Goal: Task Accomplishment & Management: Manage account settings

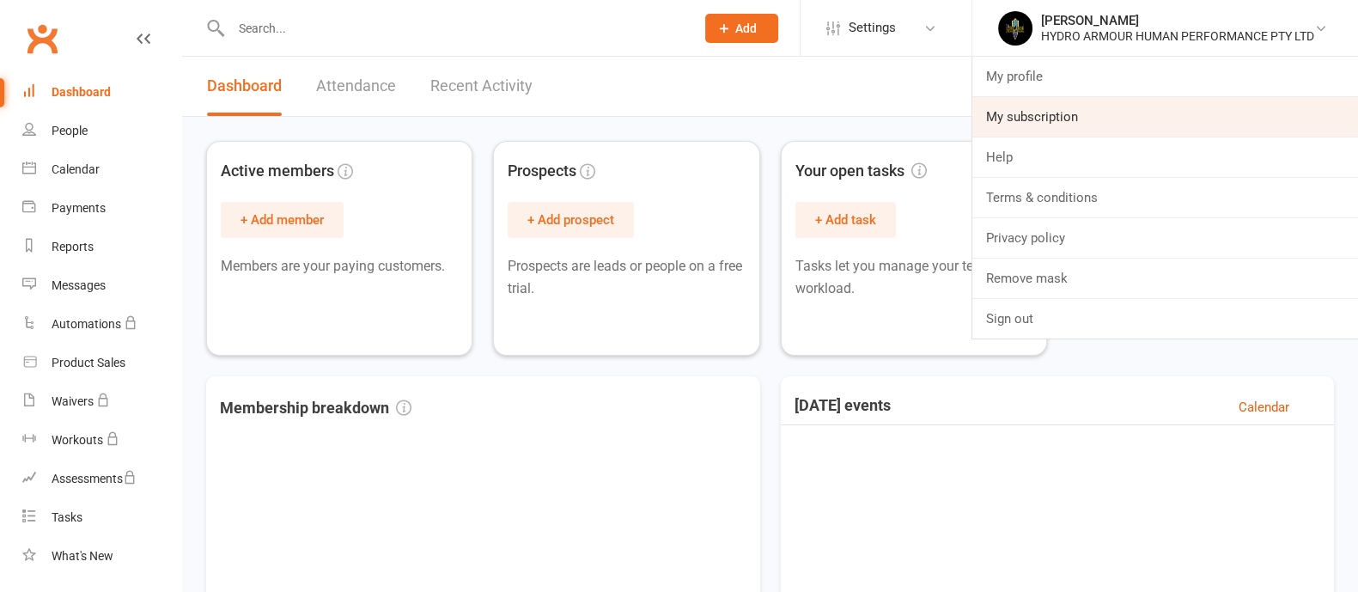
click at [1069, 123] on link "My subscription" at bounding box center [1166, 117] width 386 height 40
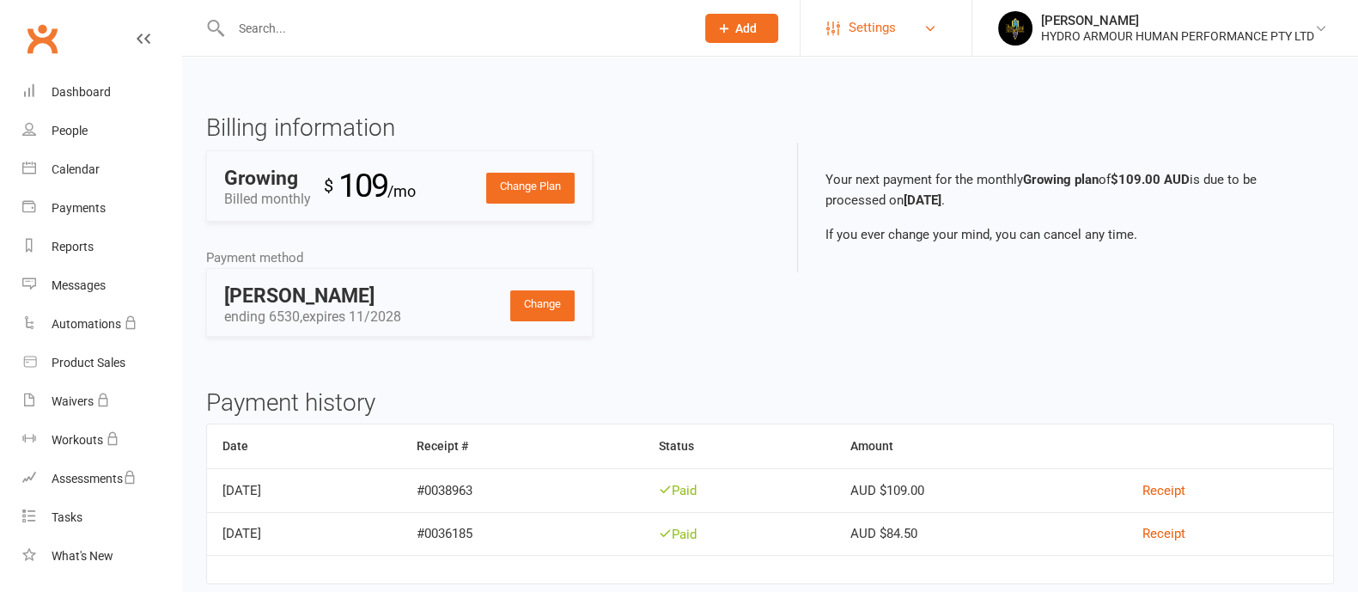
click at [900, 26] on link "Settings" at bounding box center [885, 28] width 119 height 39
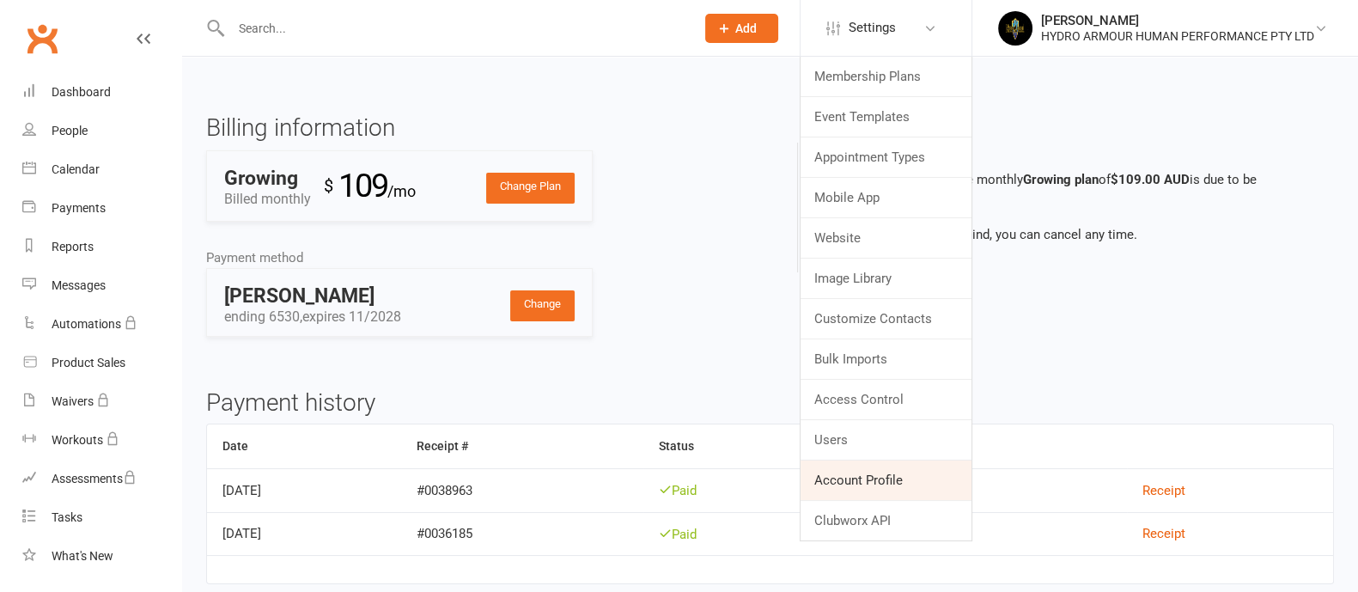
click at [865, 484] on link "Account Profile" at bounding box center [886, 480] width 171 height 40
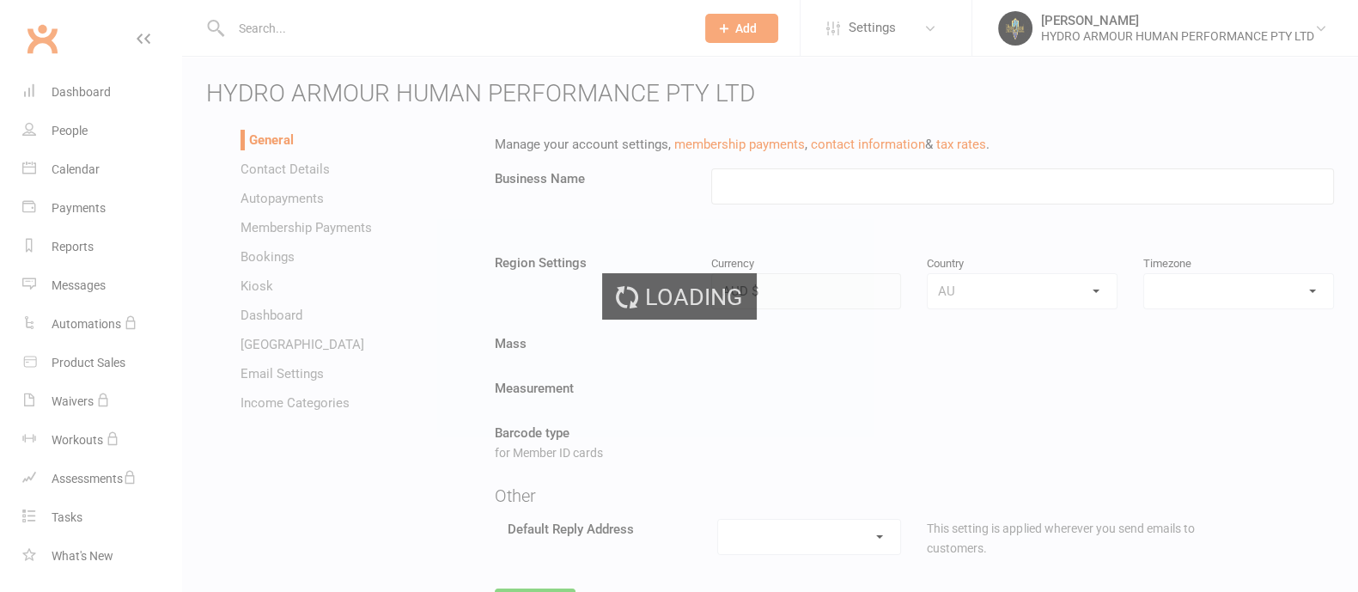
type input "HYDRO ARMOUR HUMAN PERFORMANCE PTY LTD"
select select "Australia/Perth"
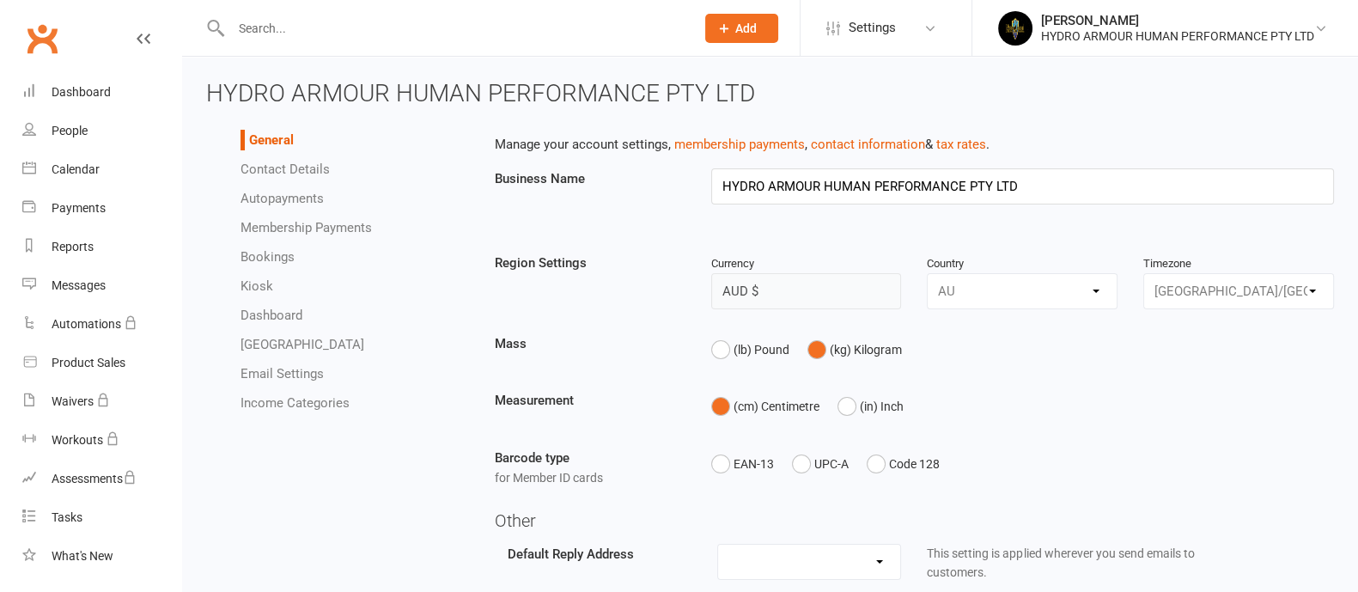
click at [406, 88] on span "HYDRO ARMOUR HUMAN PERFORMANCE PTY LTD" at bounding box center [480, 93] width 549 height 28
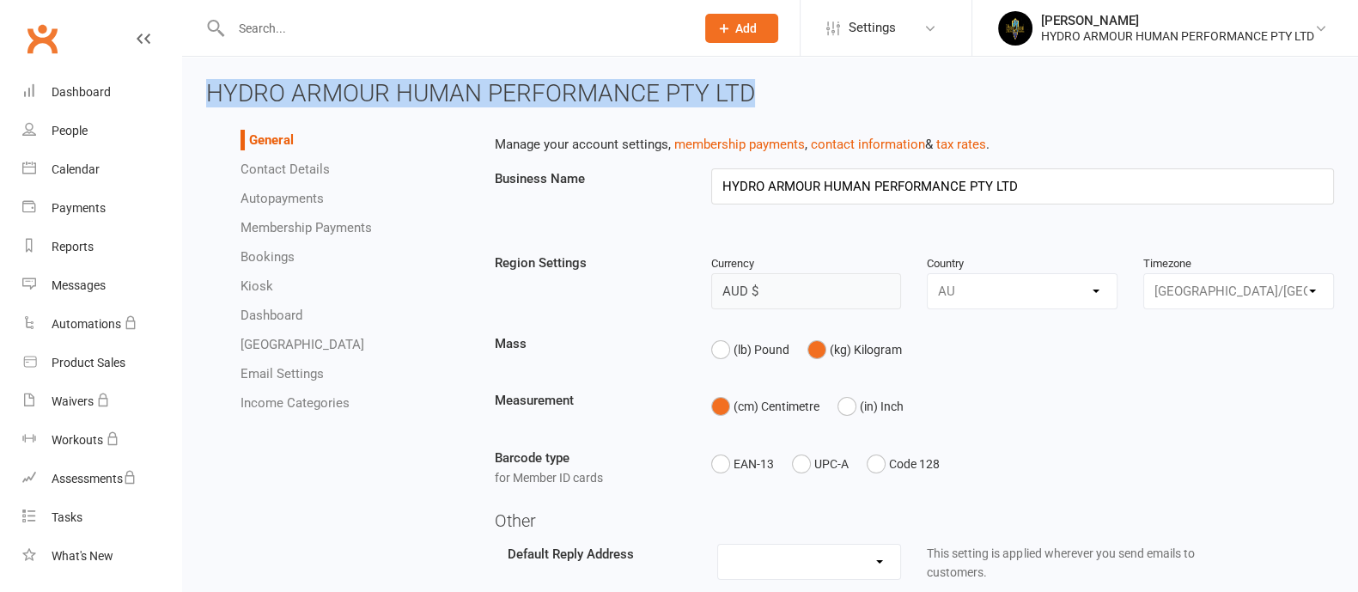
click at [406, 88] on span "HYDRO ARMOUR HUMAN PERFORMANCE PTY LTD" at bounding box center [480, 93] width 549 height 28
copy span "HYDRO ARMOUR HUMAN PERFORMANCE PTY LTD"
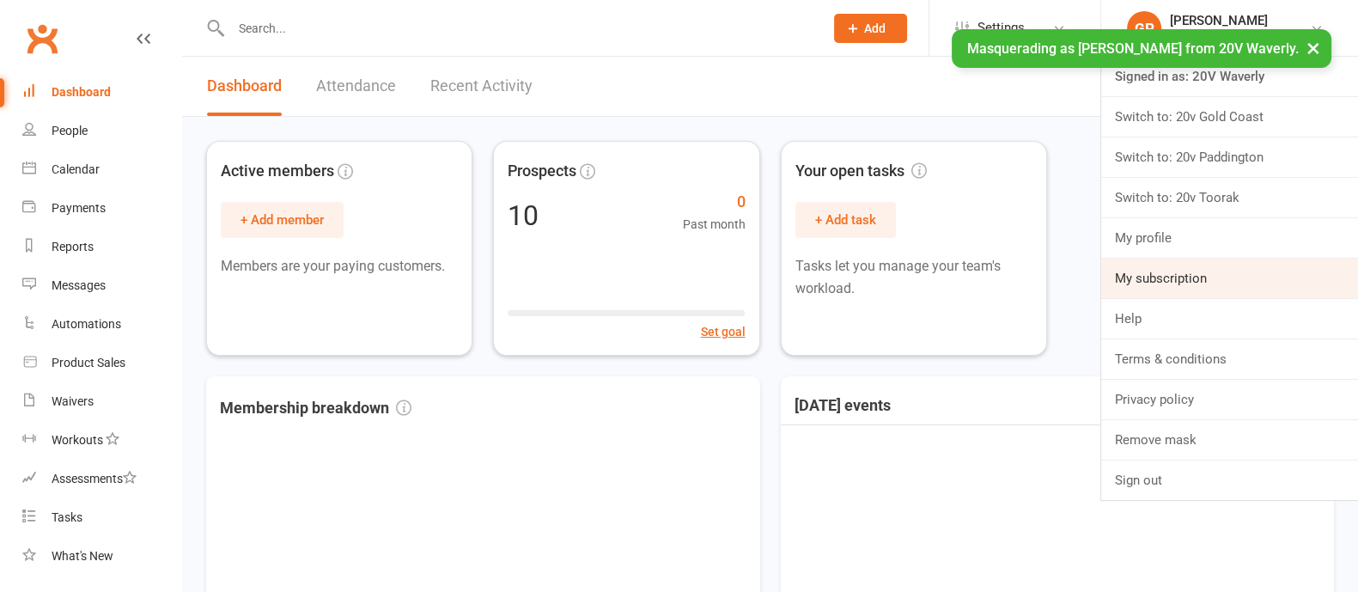
click at [1167, 267] on link "My subscription" at bounding box center [1229, 279] width 257 height 40
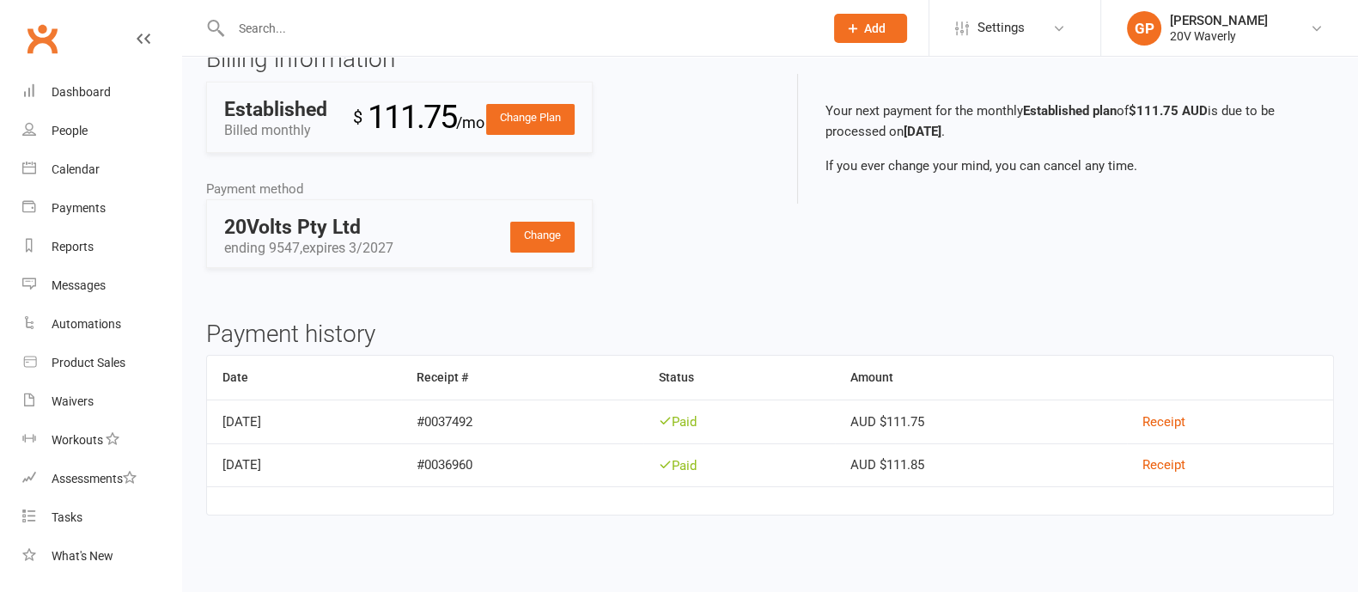
scroll to position [107, 0]
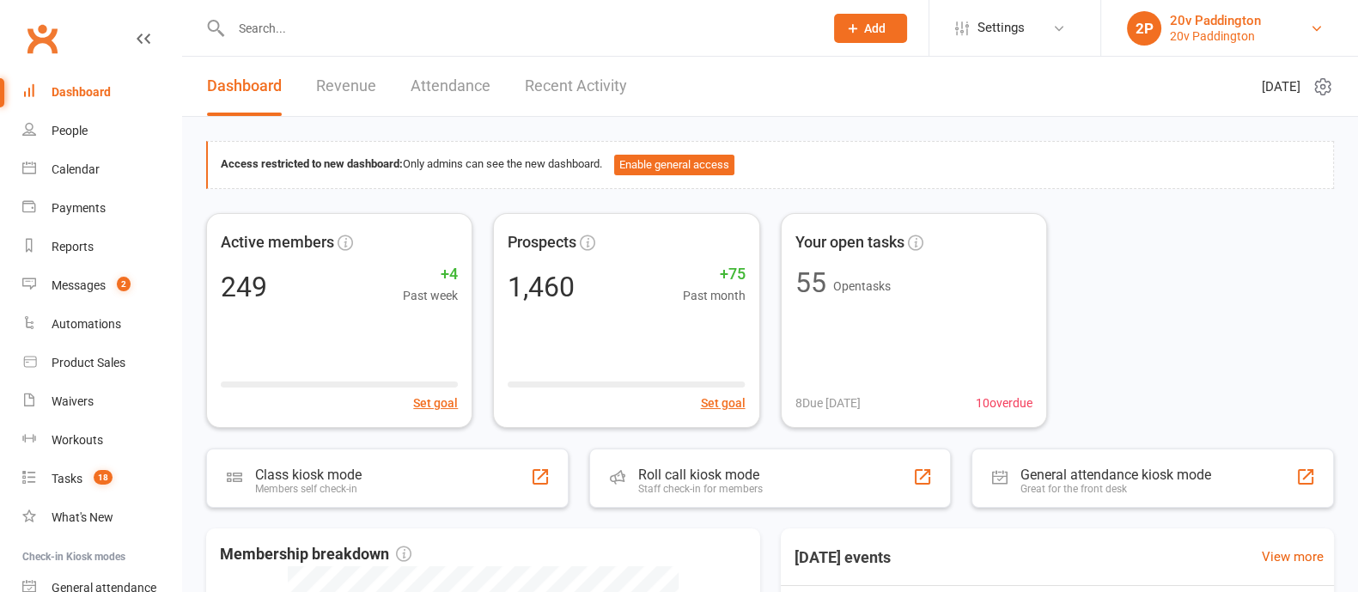
click at [1192, 31] on div "20v Paddington" at bounding box center [1215, 35] width 91 height 15
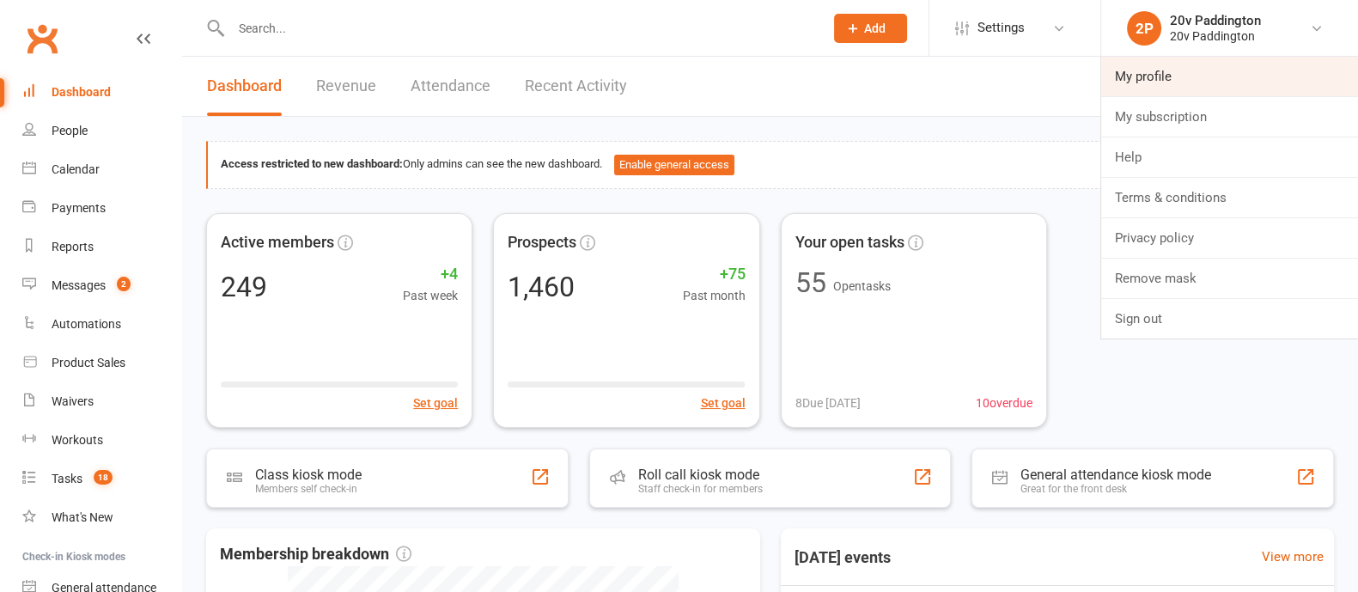
click at [1151, 76] on link "My profile" at bounding box center [1229, 77] width 257 height 40
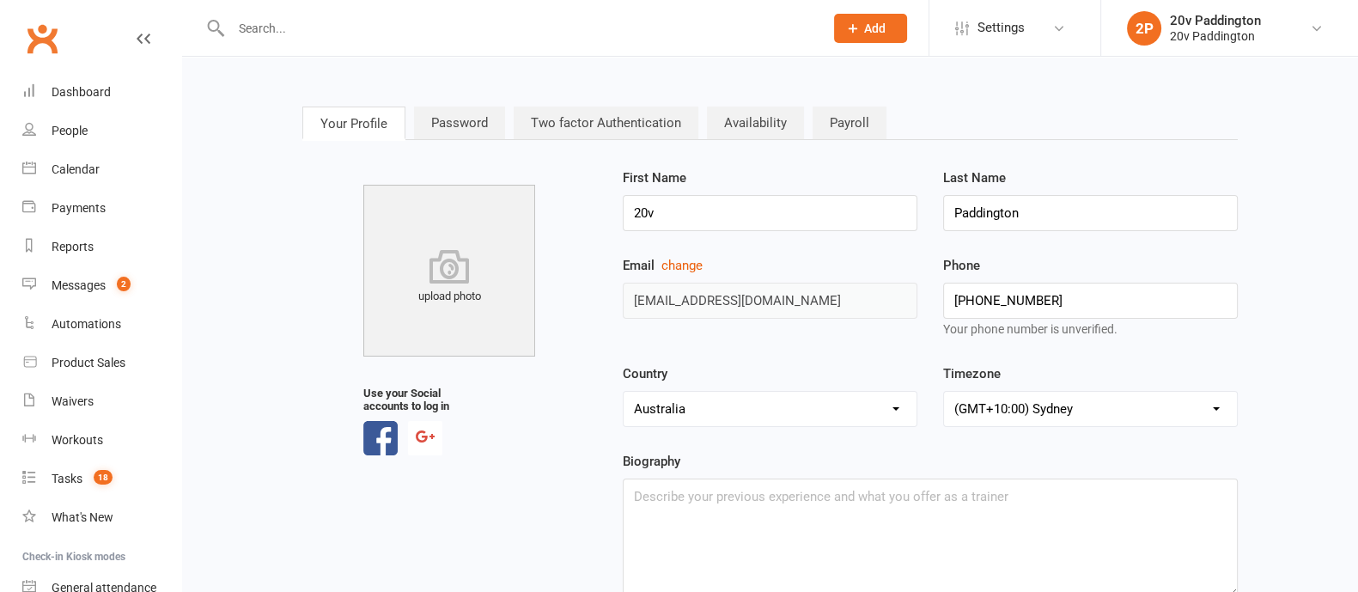
click at [1191, 29] on div "20v Paddington" at bounding box center [1215, 35] width 91 height 15
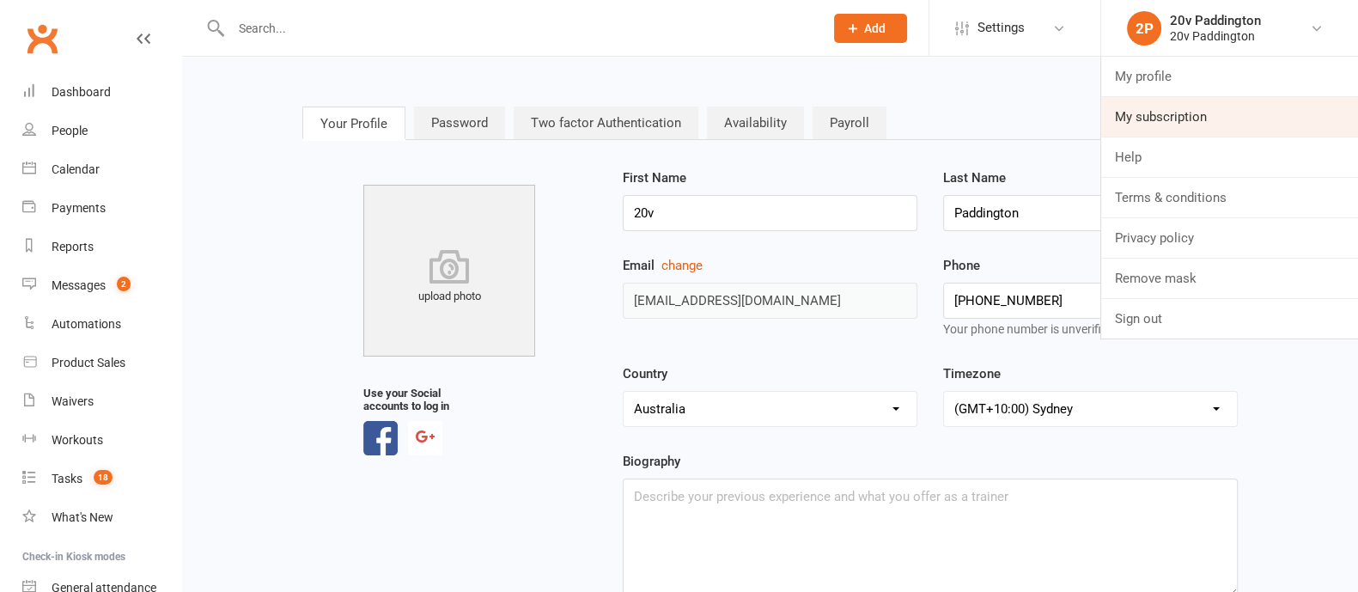
click at [1160, 107] on link "My subscription" at bounding box center [1229, 117] width 257 height 40
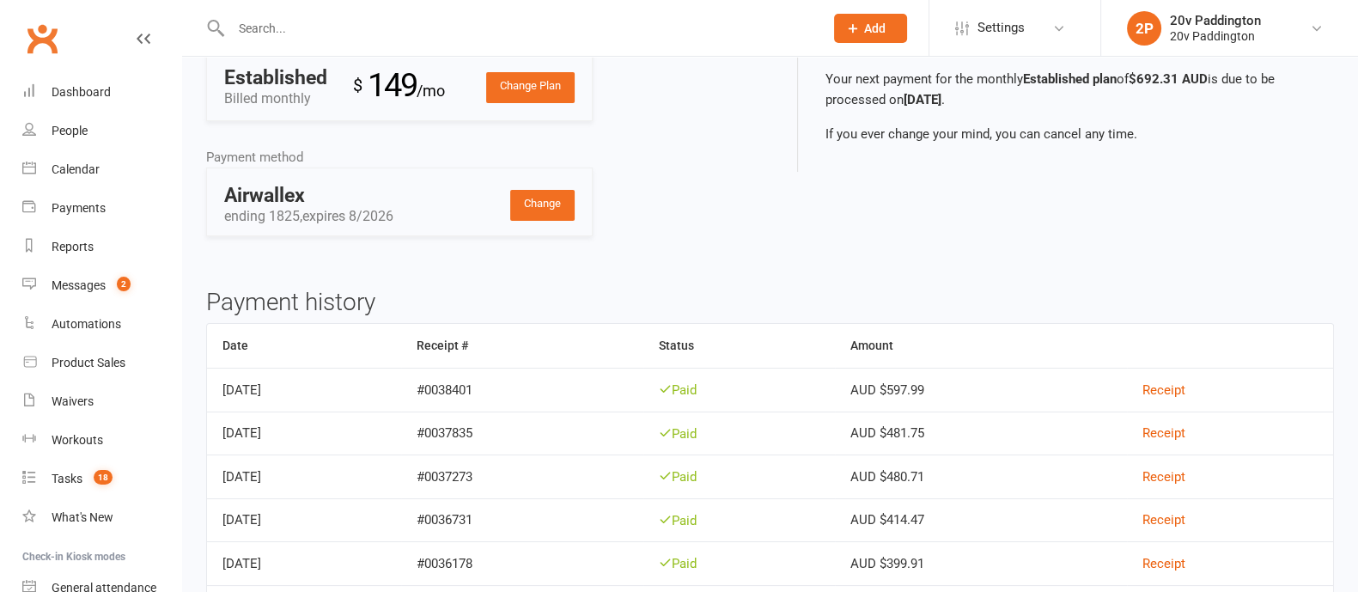
scroll to position [107, 0]
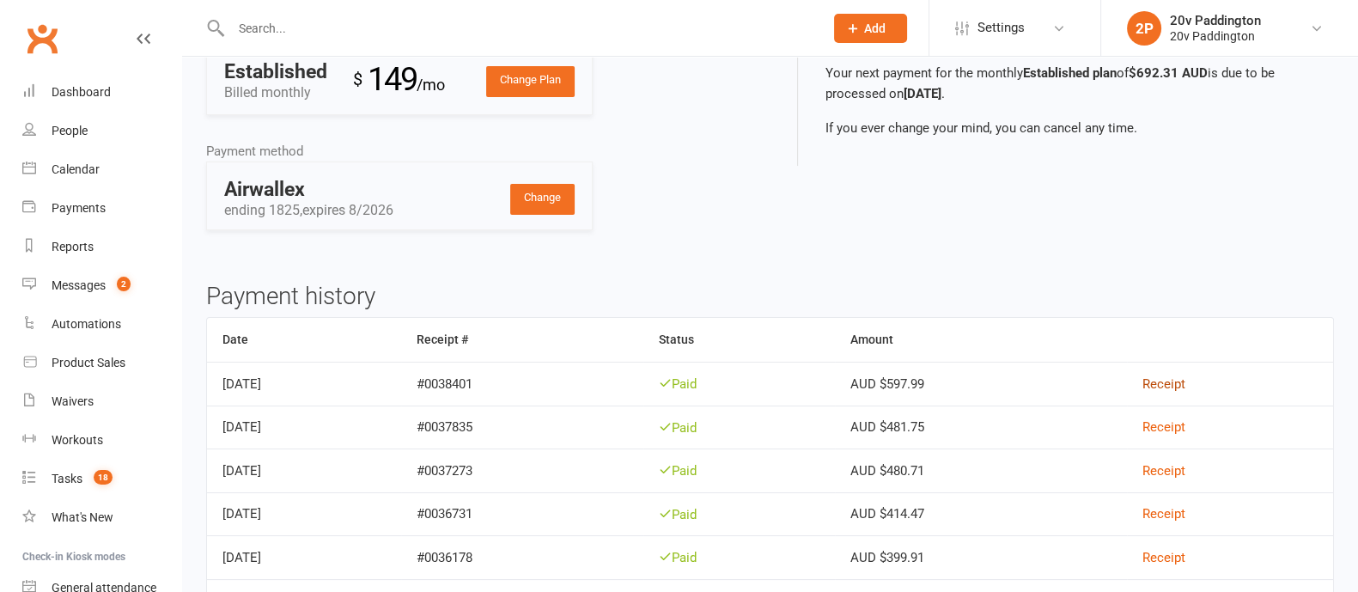
click at [1186, 384] on link "Receipt" at bounding box center [1164, 383] width 43 height 15
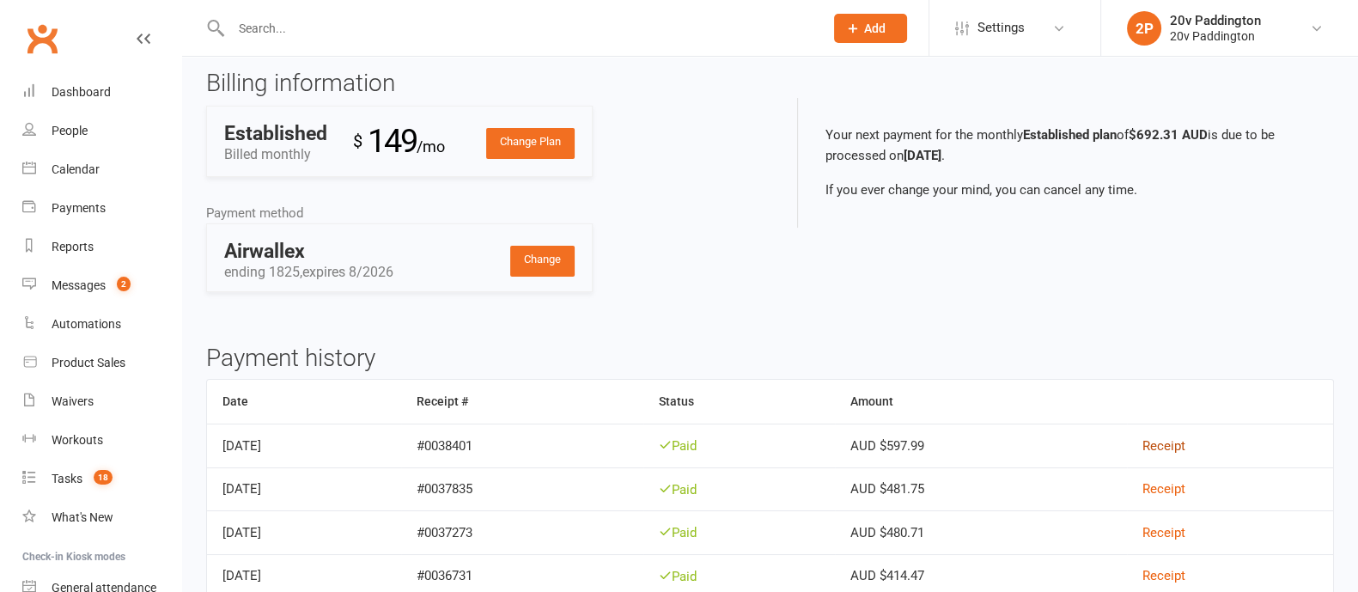
scroll to position [0, 0]
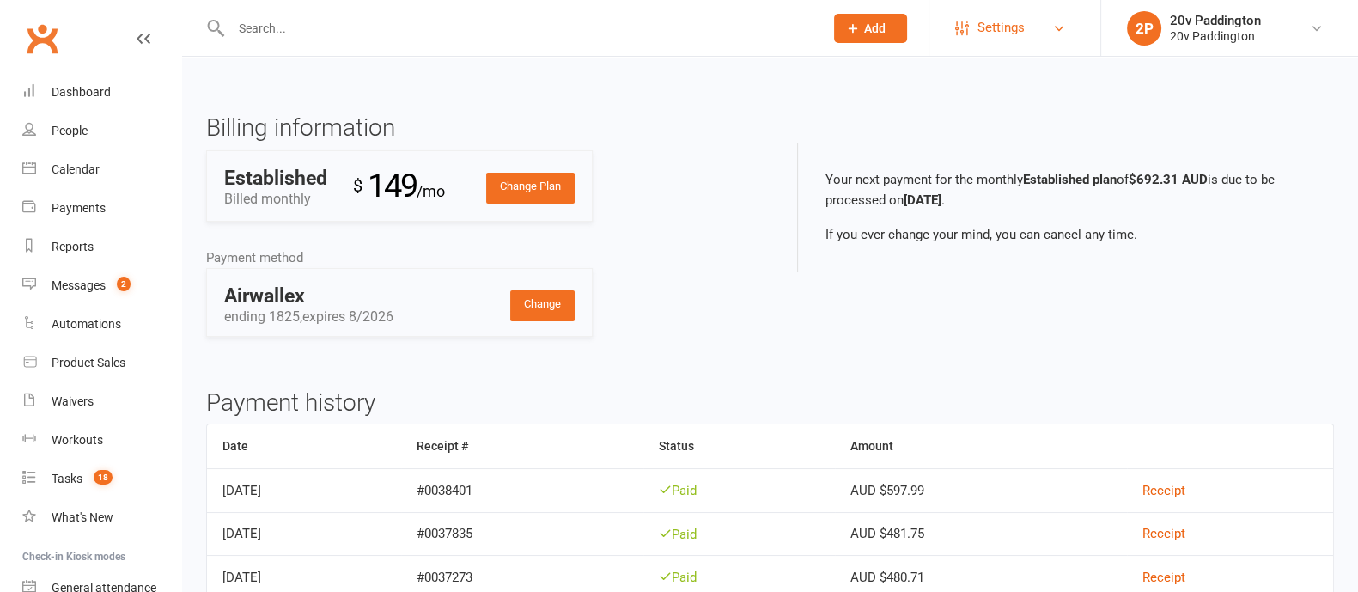
click at [1027, 9] on link "Settings" at bounding box center [1014, 28] width 119 height 39
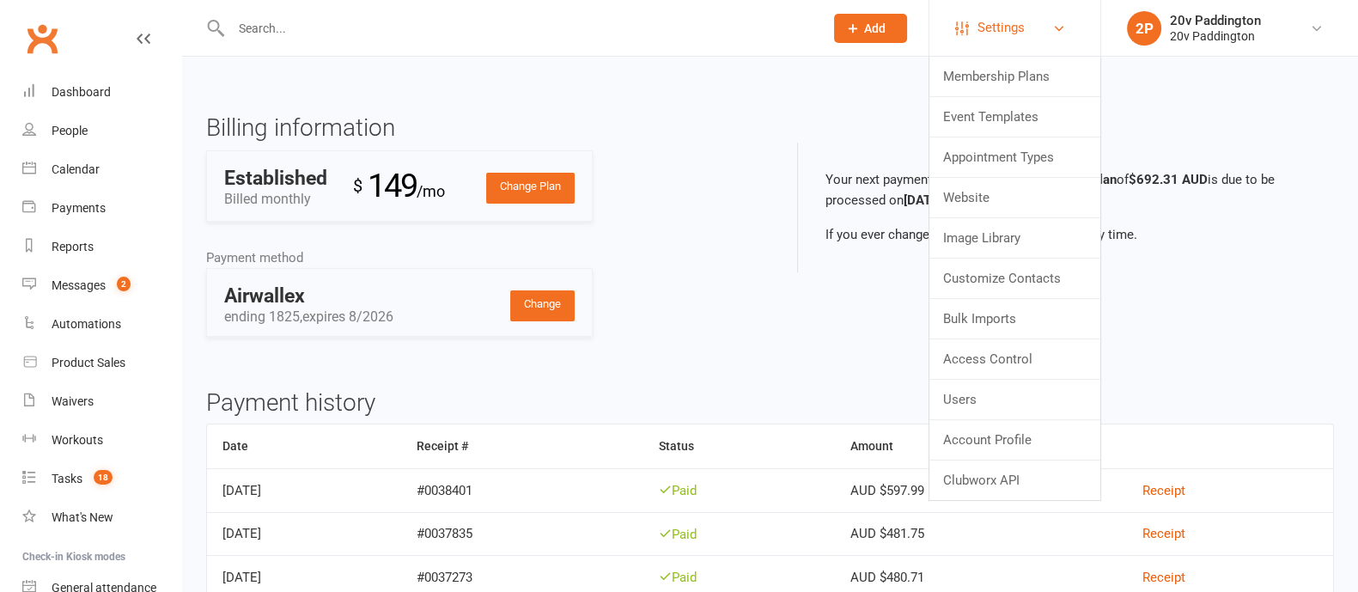
click at [1019, 20] on span "Settings" at bounding box center [1001, 28] width 47 height 39
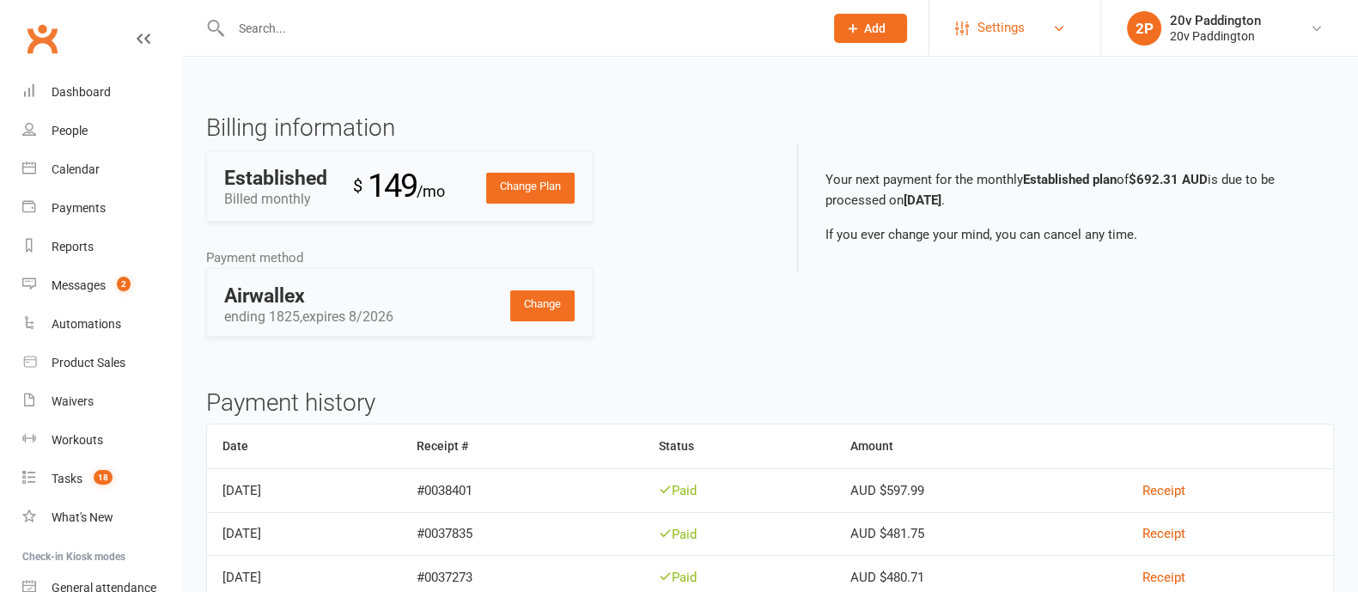
click at [1018, 15] on span "Settings" at bounding box center [1001, 28] width 47 height 39
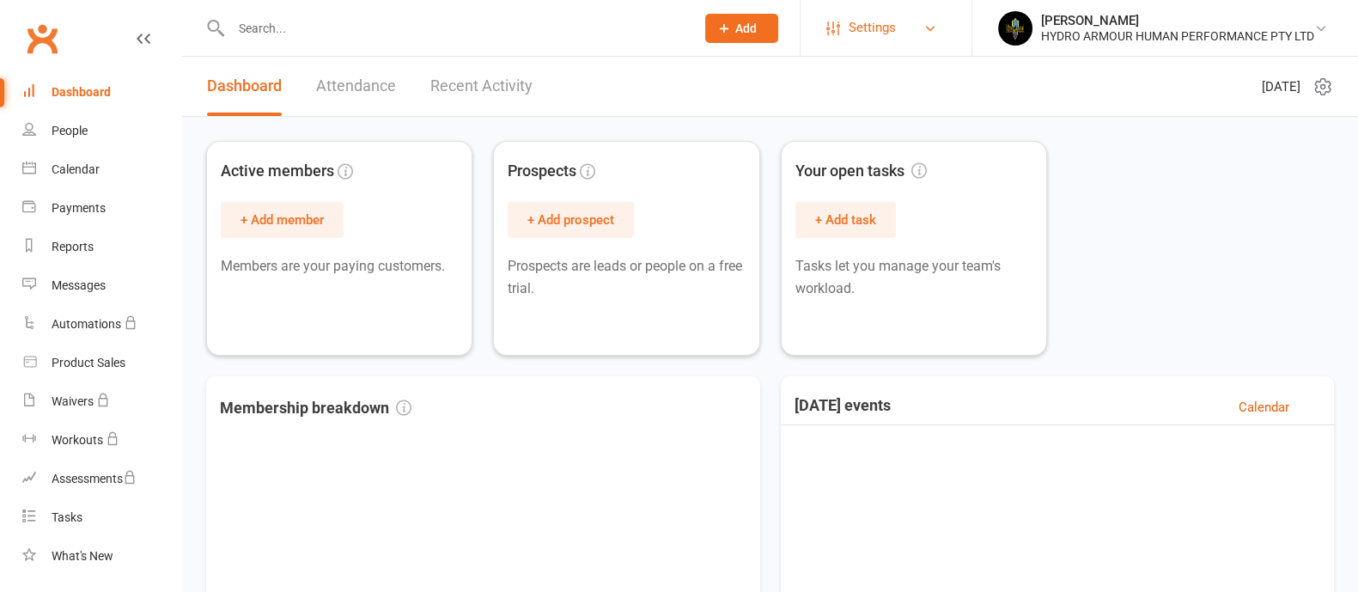
click at [856, 30] on span "Settings" at bounding box center [872, 28] width 47 height 39
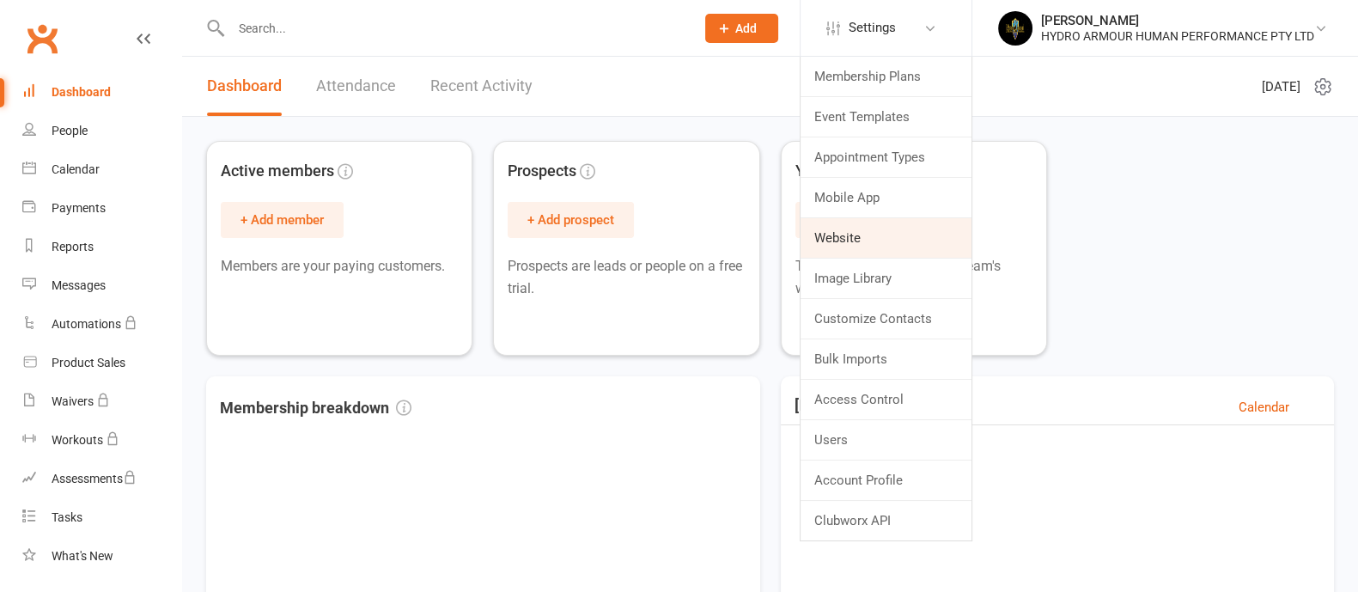
click at [854, 229] on link "Website" at bounding box center [886, 238] width 171 height 40
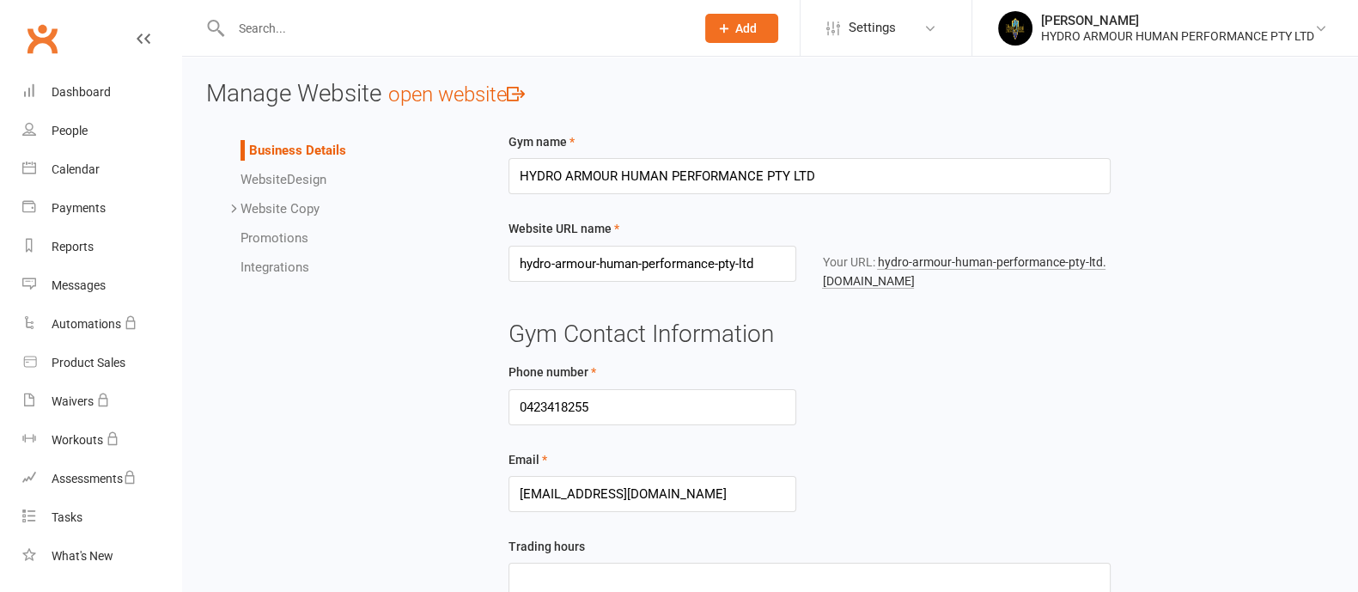
click at [299, 174] on link "Website Design" at bounding box center [284, 179] width 86 height 15
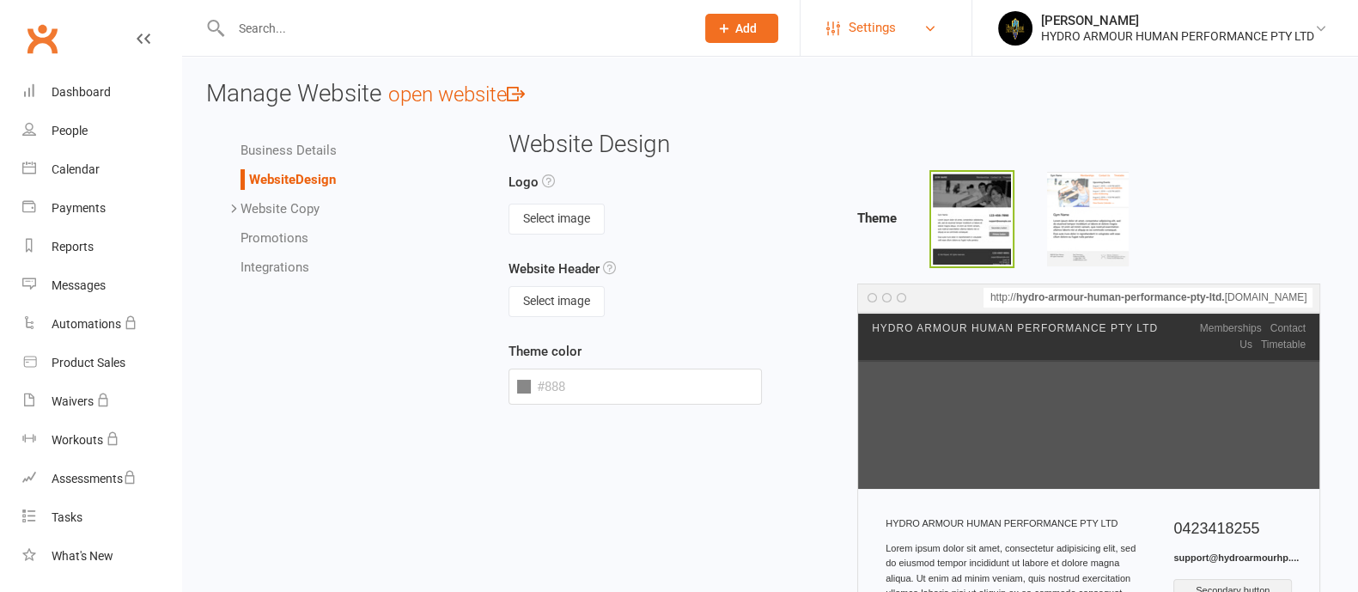
click at [854, 45] on span "Settings" at bounding box center [872, 28] width 47 height 39
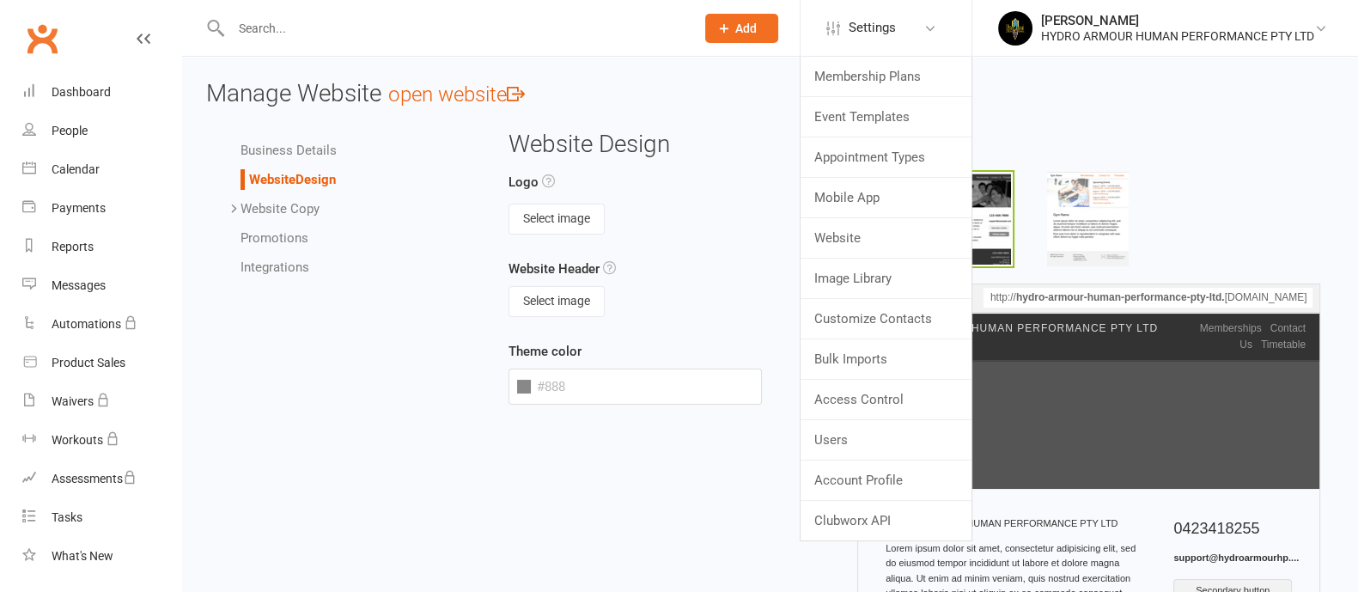
click at [263, 415] on div "Business Details Website Design Website Copy Homepage Contact Us Gallery Terms …" at bounding box center [770, 487] width 1154 height 712
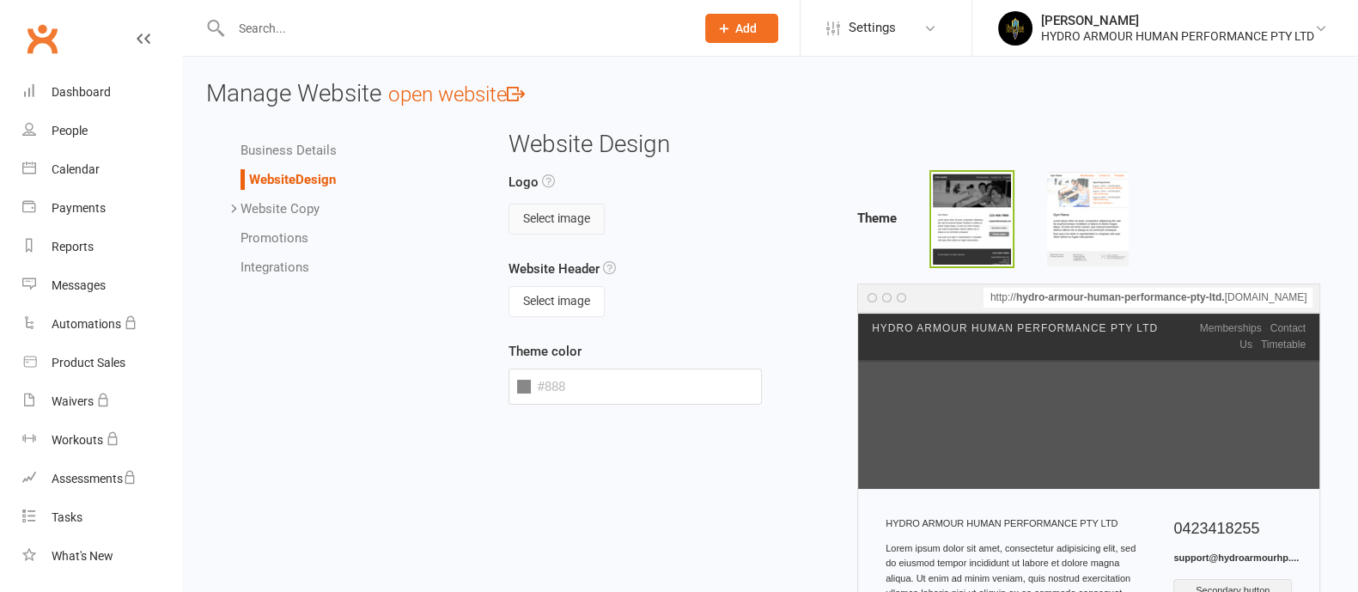
click at [584, 204] on button "Select image" at bounding box center [557, 219] width 96 height 31
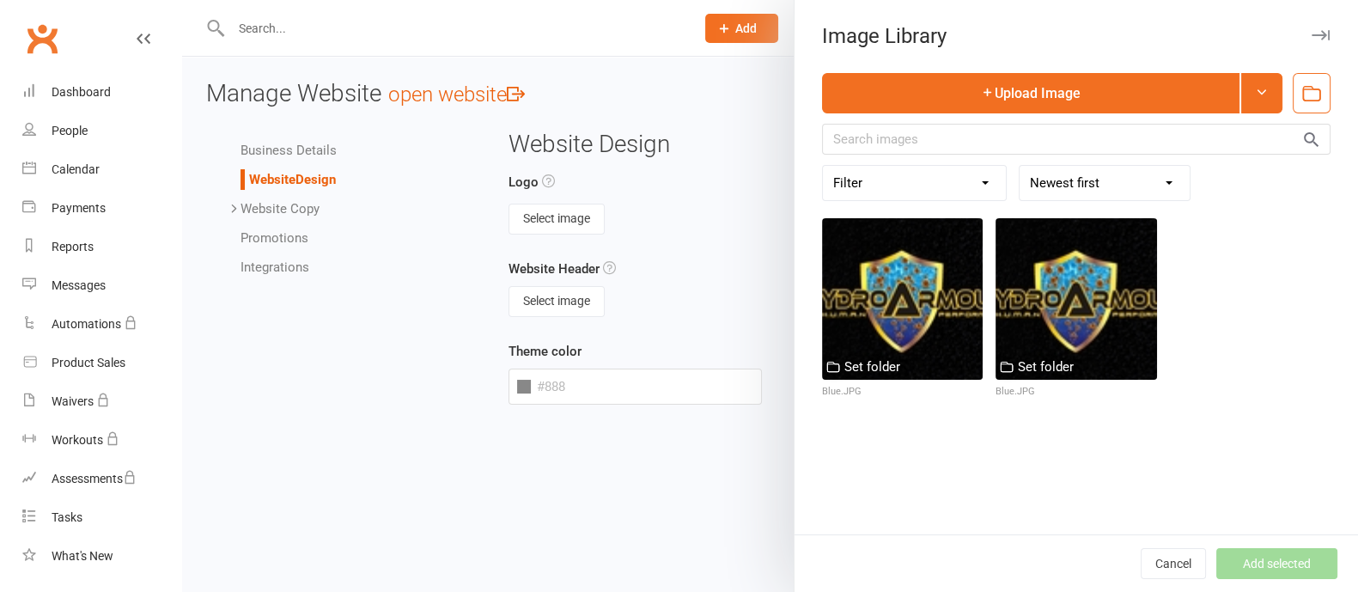
click at [718, 160] on div at bounding box center [770, 296] width 1176 height 592
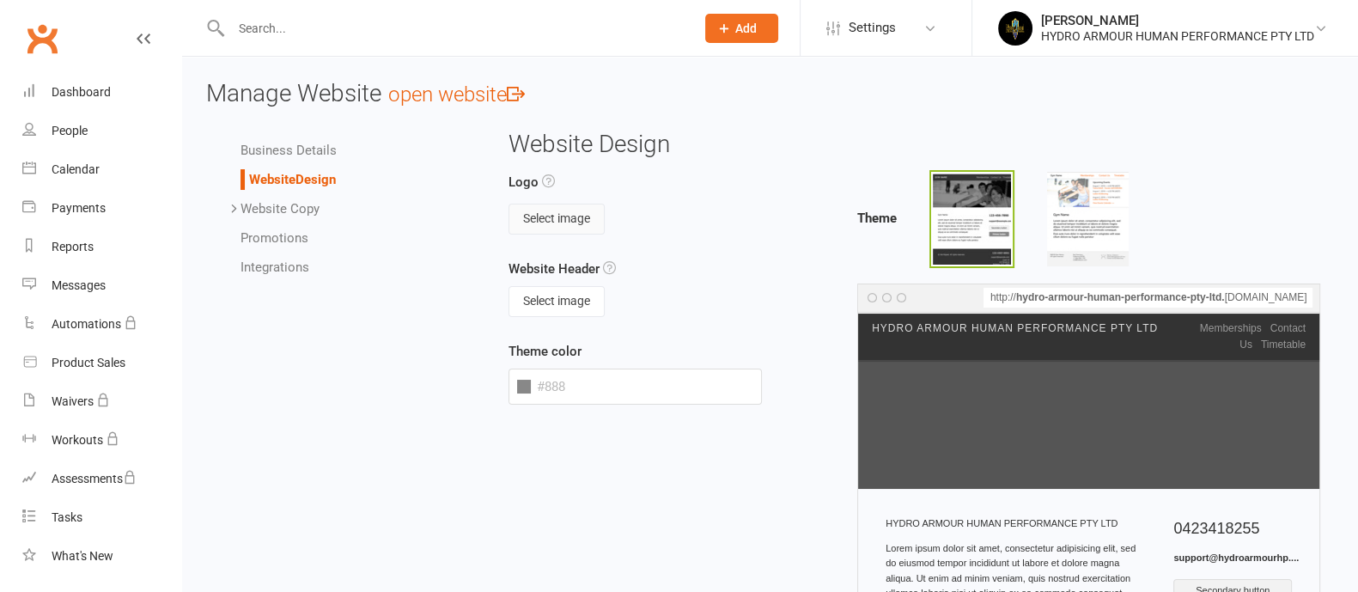
click at [547, 221] on button "Select image" at bounding box center [557, 219] width 96 height 31
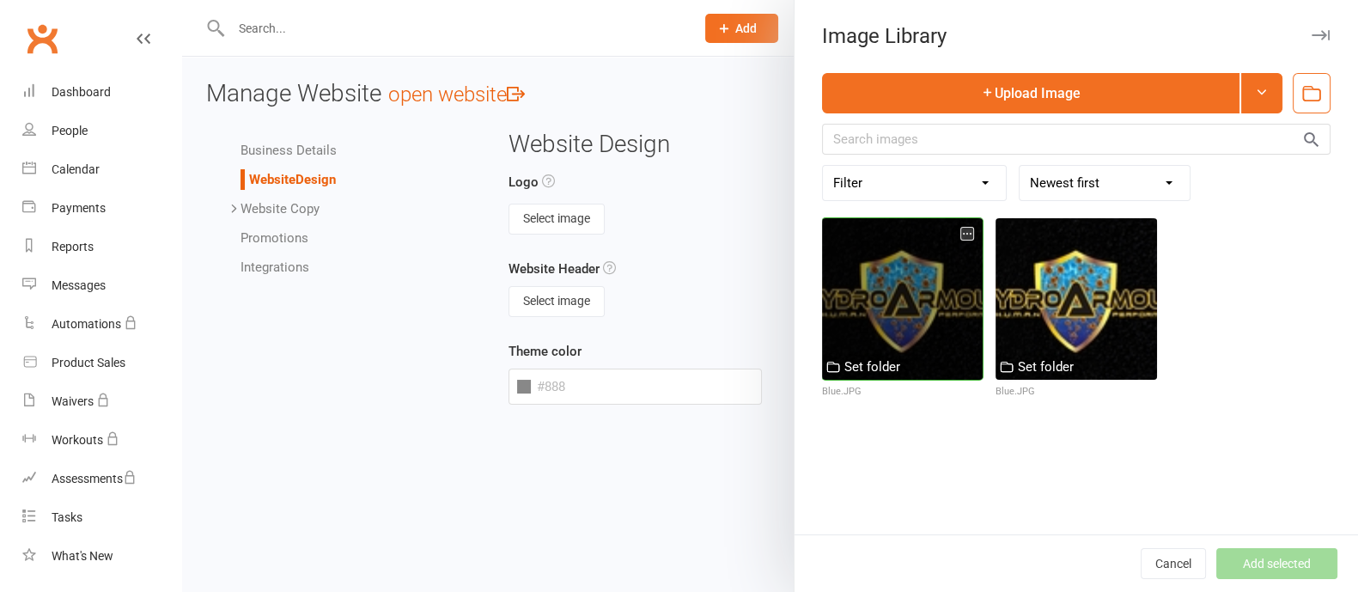
click at [918, 290] on div at bounding box center [902, 298] width 161 height 161
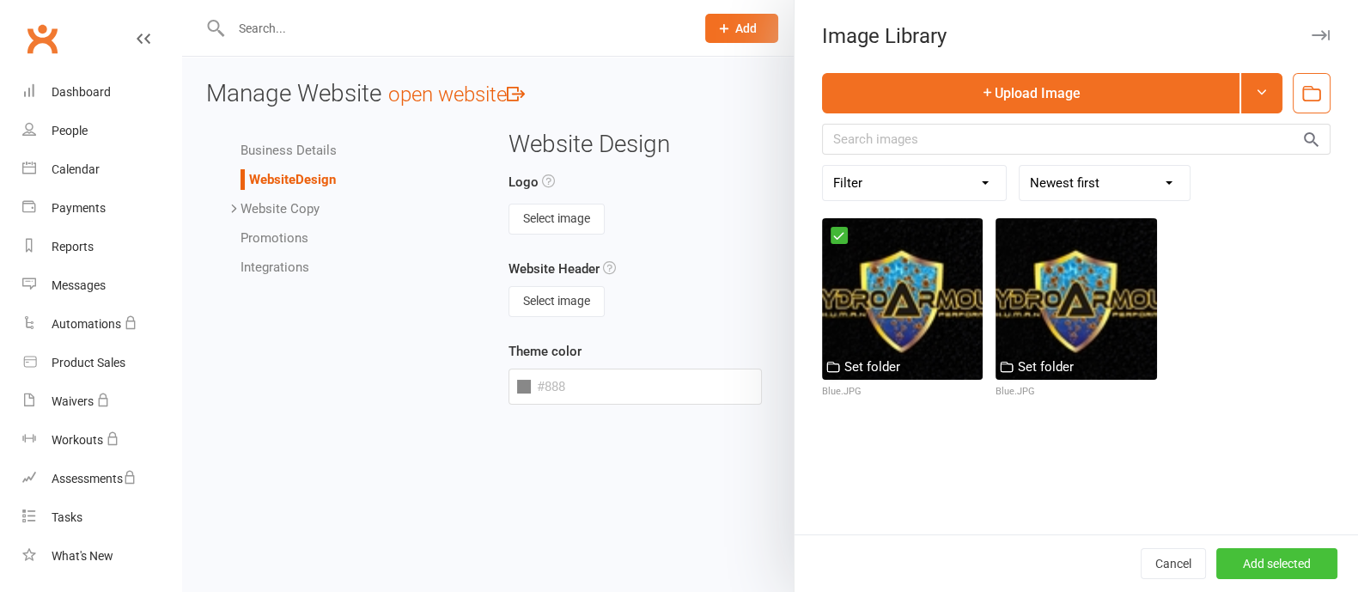
click at [1247, 556] on button "Add selected" at bounding box center [1277, 563] width 121 height 31
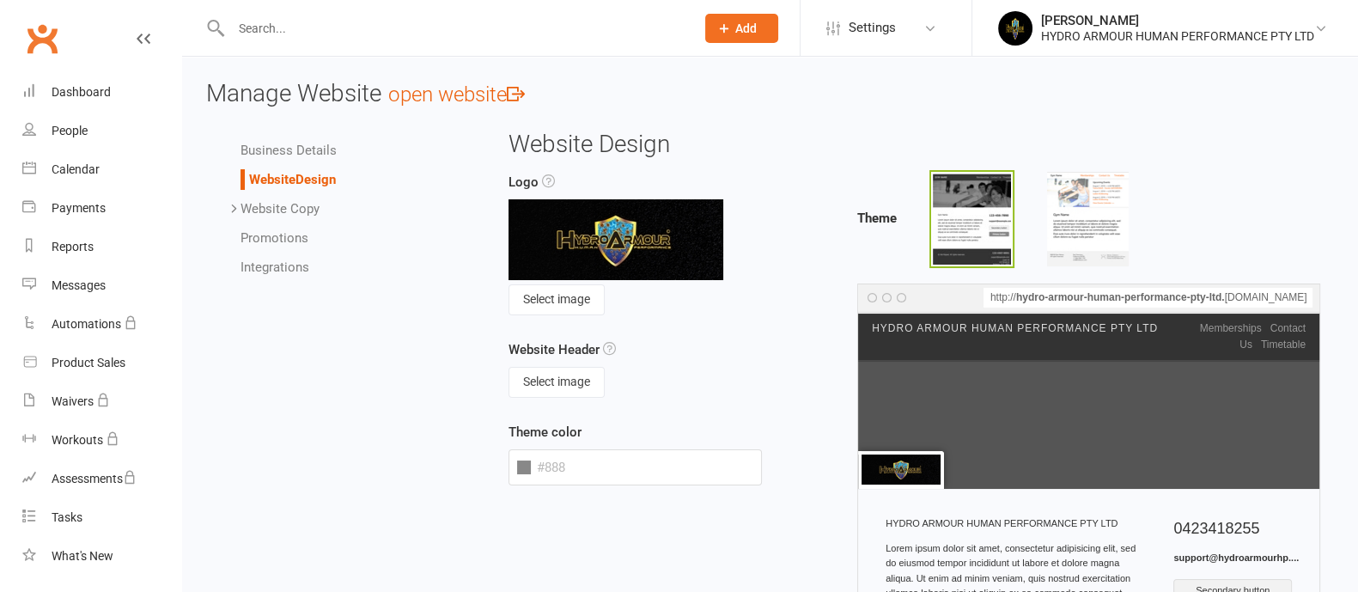
click at [308, 151] on link "Business Details" at bounding box center [289, 150] width 96 height 15
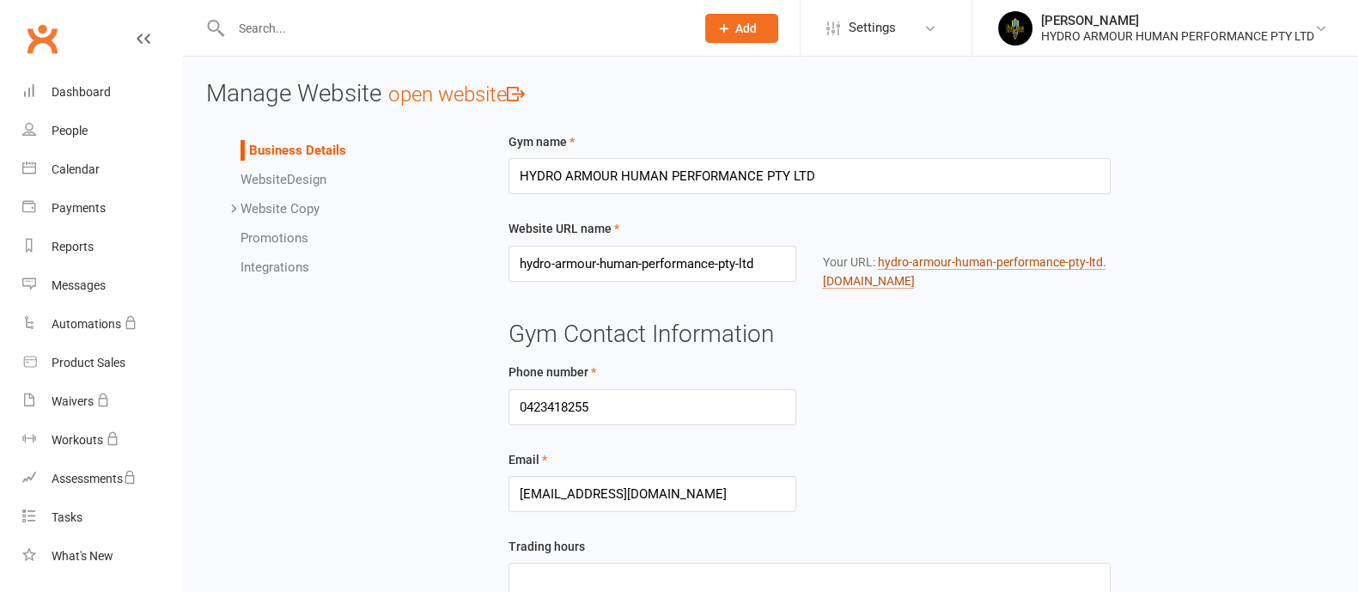
click at [919, 257] on link "hydro-armour-human-performance-pty-ltd .[DOMAIN_NAME]" at bounding box center [964, 272] width 284 height 34
click at [869, 27] on span "Settings" at bounding box center [872, 28] width 47 height 39
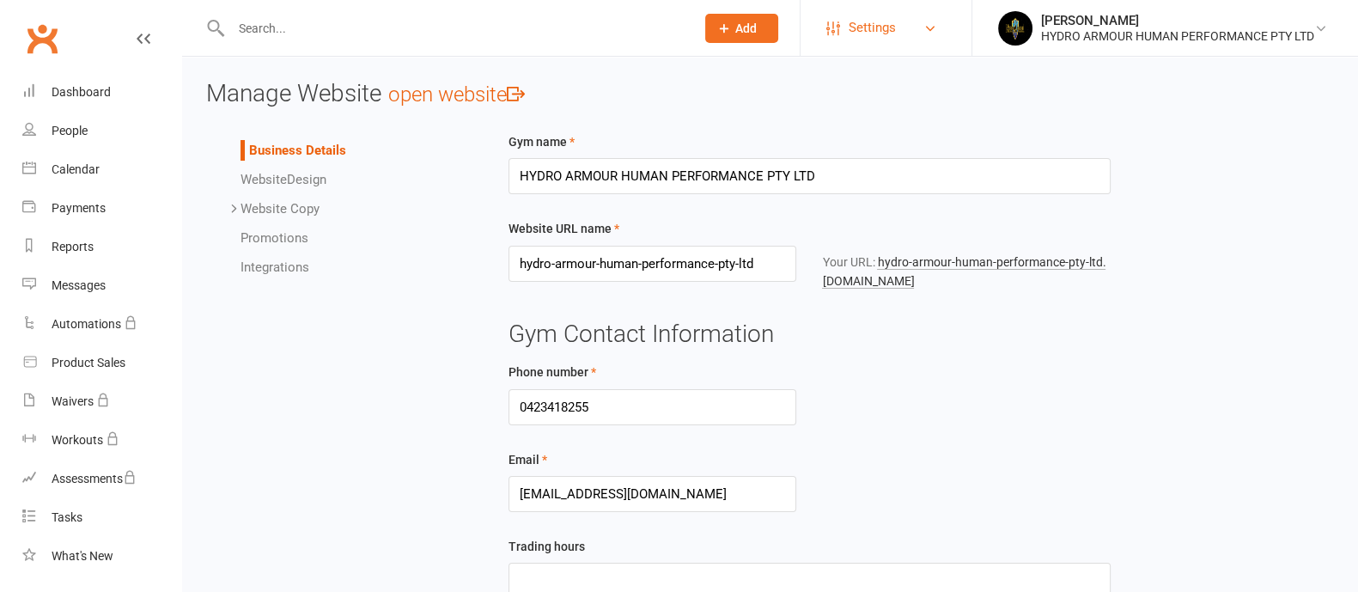
click at [872, 33] on span "Settings" at bounding box center [872, 28] width 47 height 39
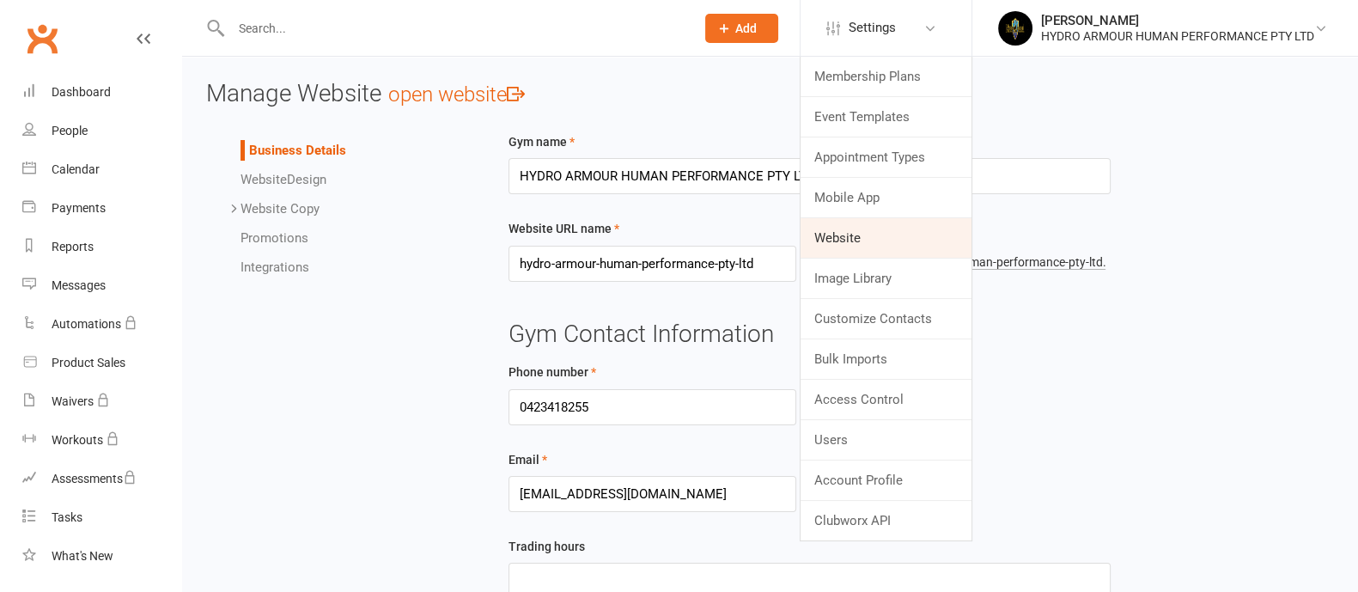
click at [839, 240] on link "Website" at bounding box center [886, 238] width 171 height 40
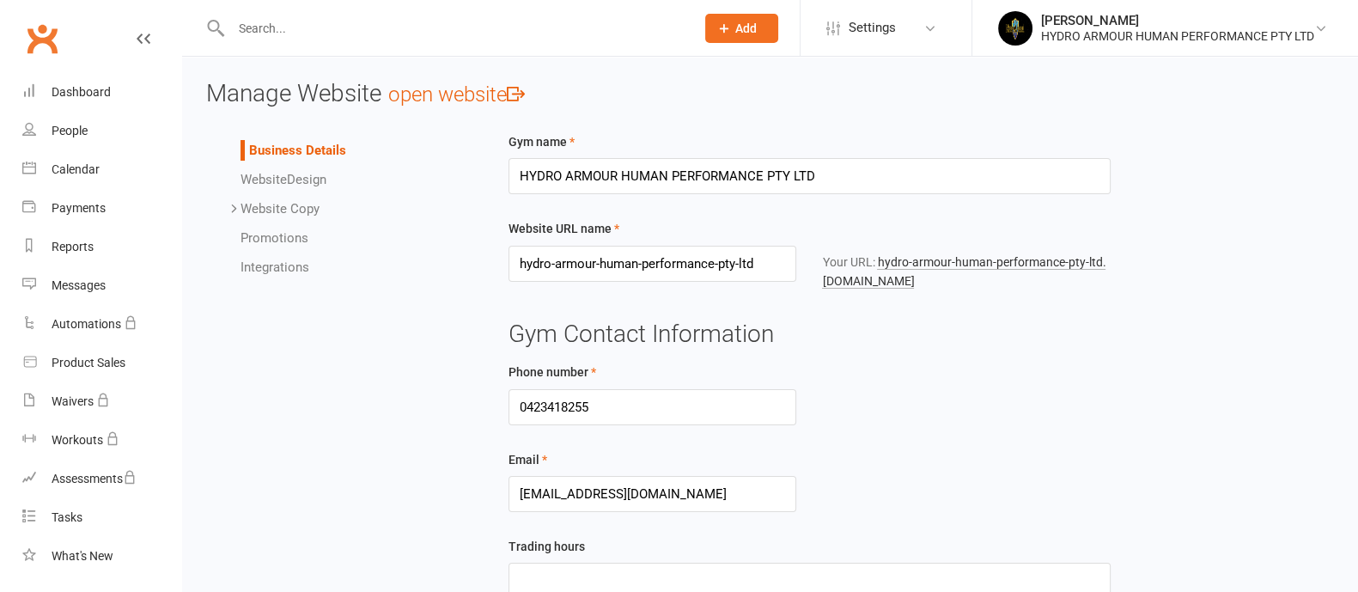
click at [269, 172] on span "Website" at bounding box center [264, 179] width 46 height 15
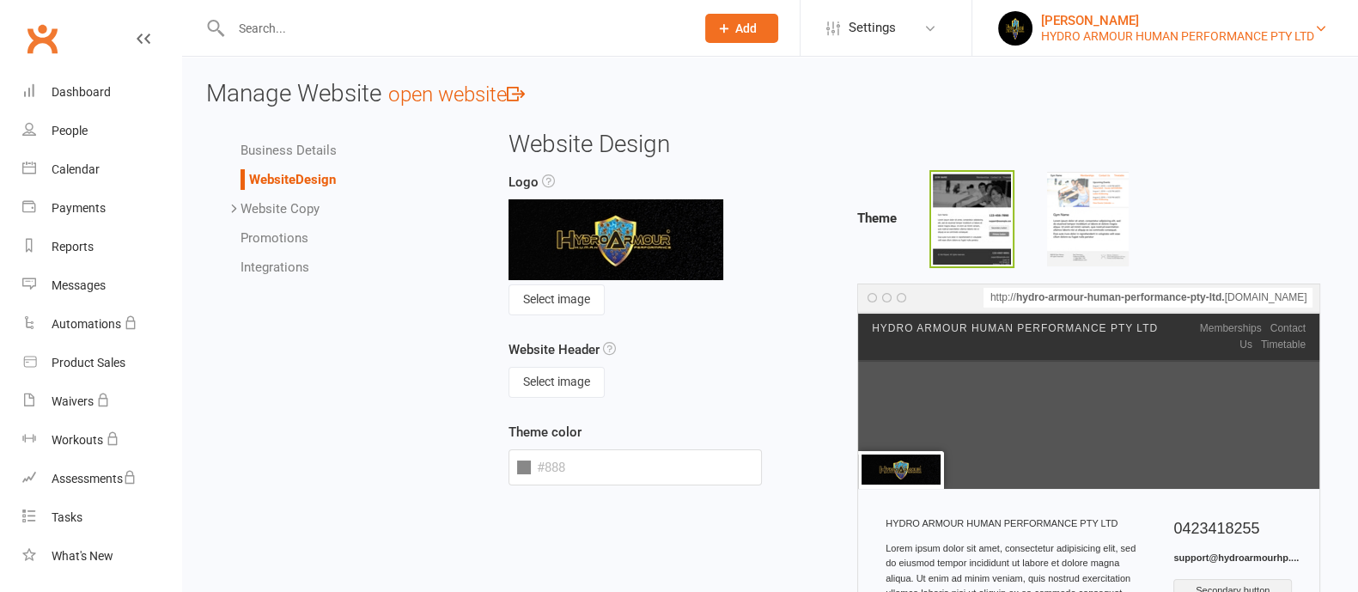
click at [1056, 28] on div "HYDRO ARMOUR HUMAN PERFORMANCE PTY LTD" at bounding box center [1177, 35] width 273 height 15
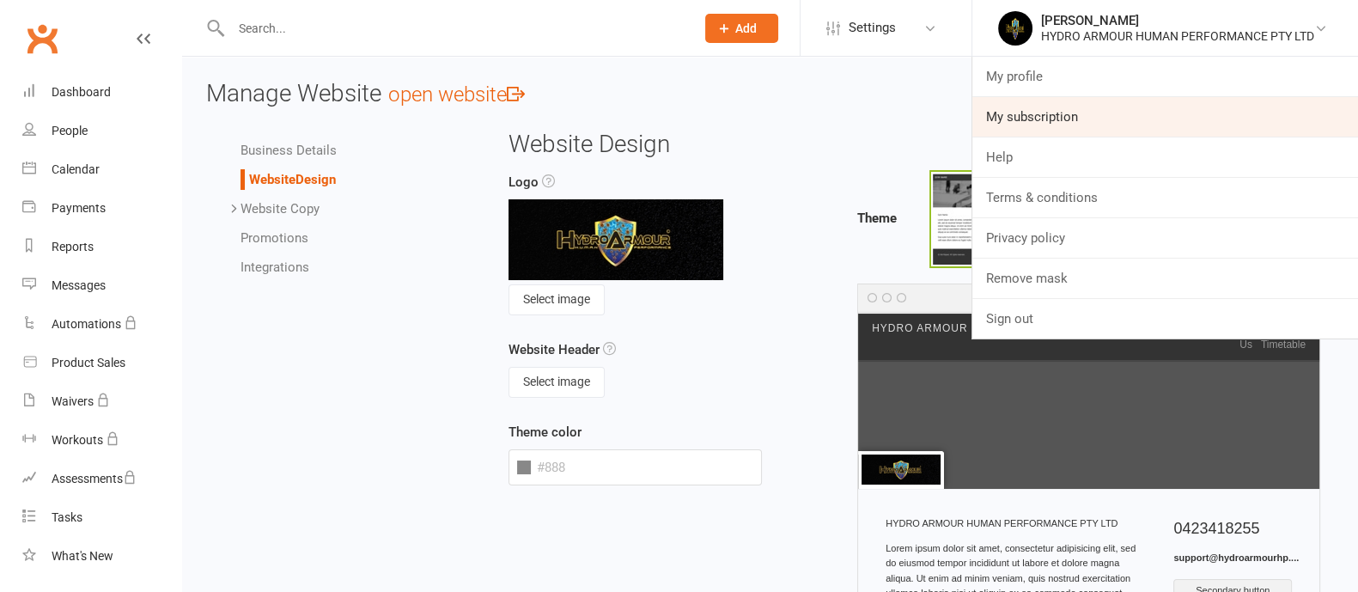
click at [1048, 129] on link "My subscription" at bounding box center [1166, 117] width 386 height 40
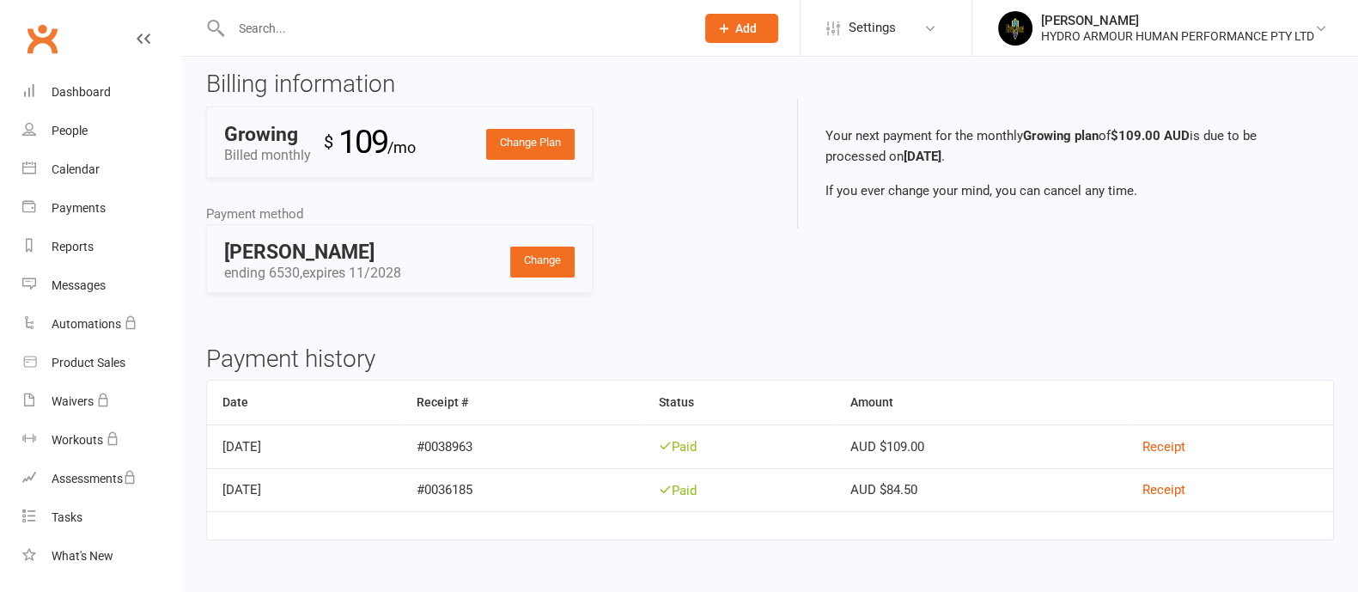
scroll to position [69, 0]
